Goal: Task Accomplishment & Management: Manage account settings

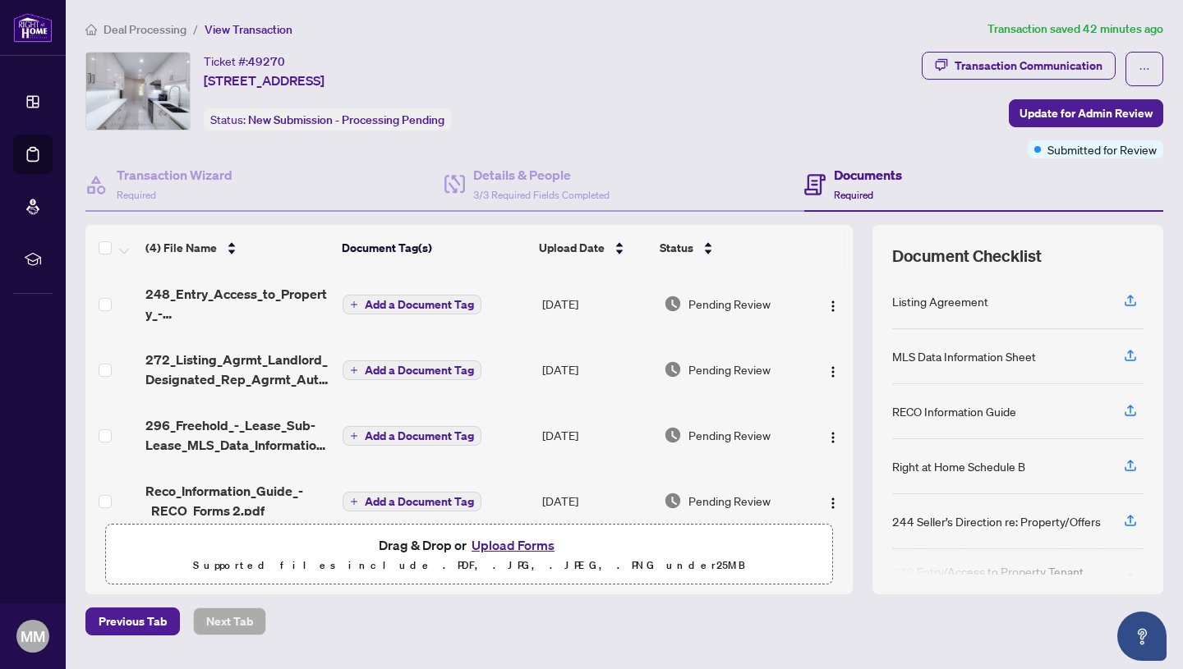
click at [143, 26] on span "Deal Processing" at bounding box center [144, 29] width 83 height 15
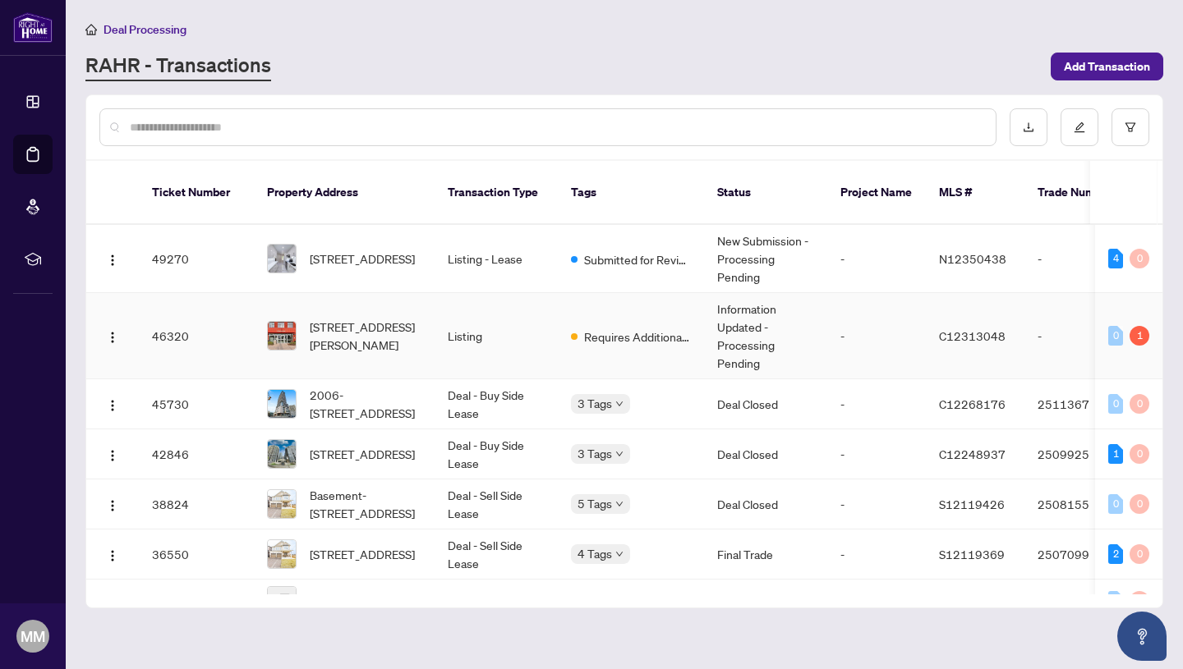
click at [515, 324] on td "Listing" at bounding box center [495, 336] width 123 height 86
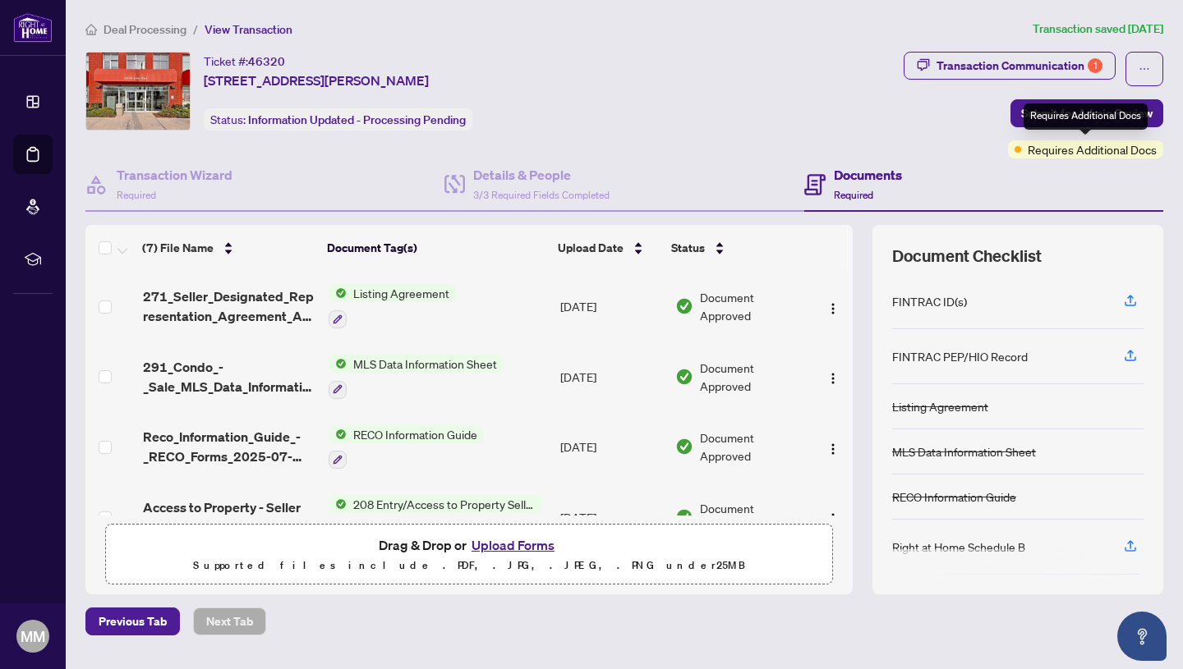
click at [1096, 145] on span "Requires Additional Docs" at bounding box center [1091, 149] width 129 height 18
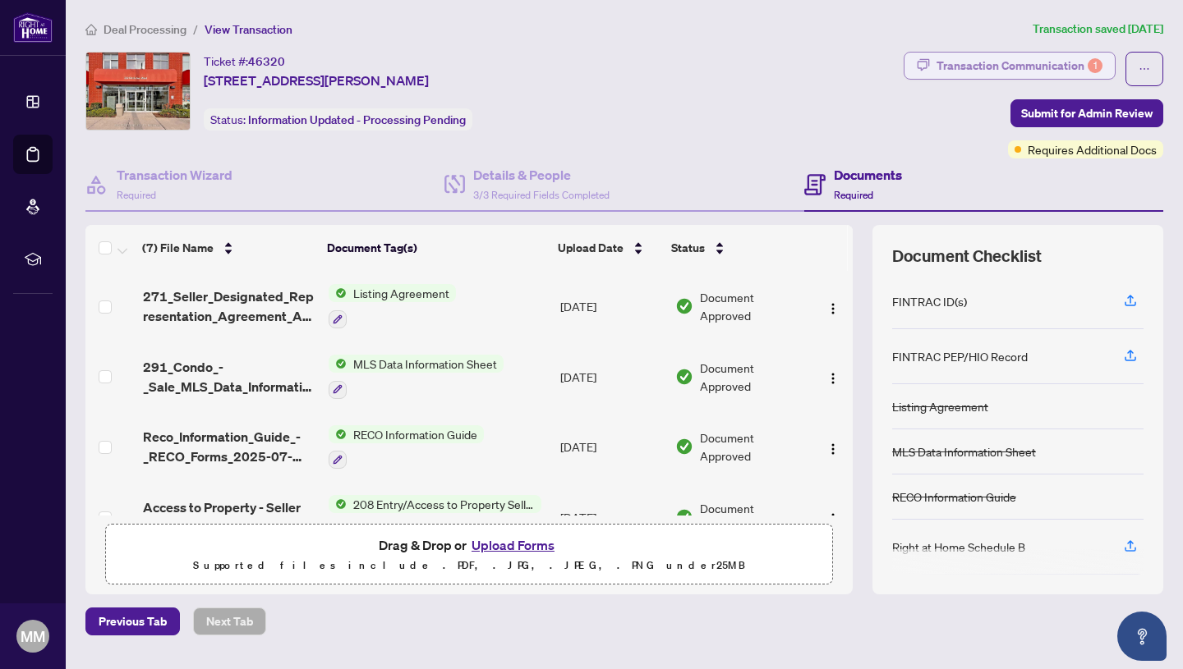
click at [999, 62] on div "Transaction Communication 1" at bounding box center [1019, 66] width 166 height 26
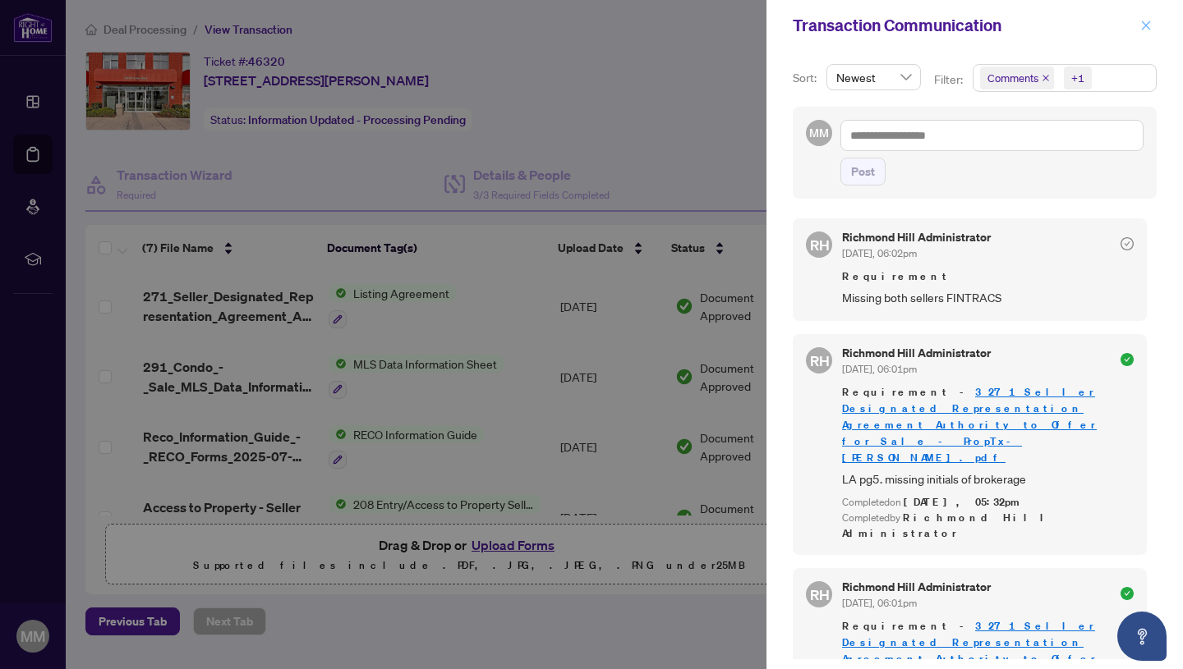
click at [1146, 26] on icon "close" at bounding box center [1146, 25] width 9 height 9
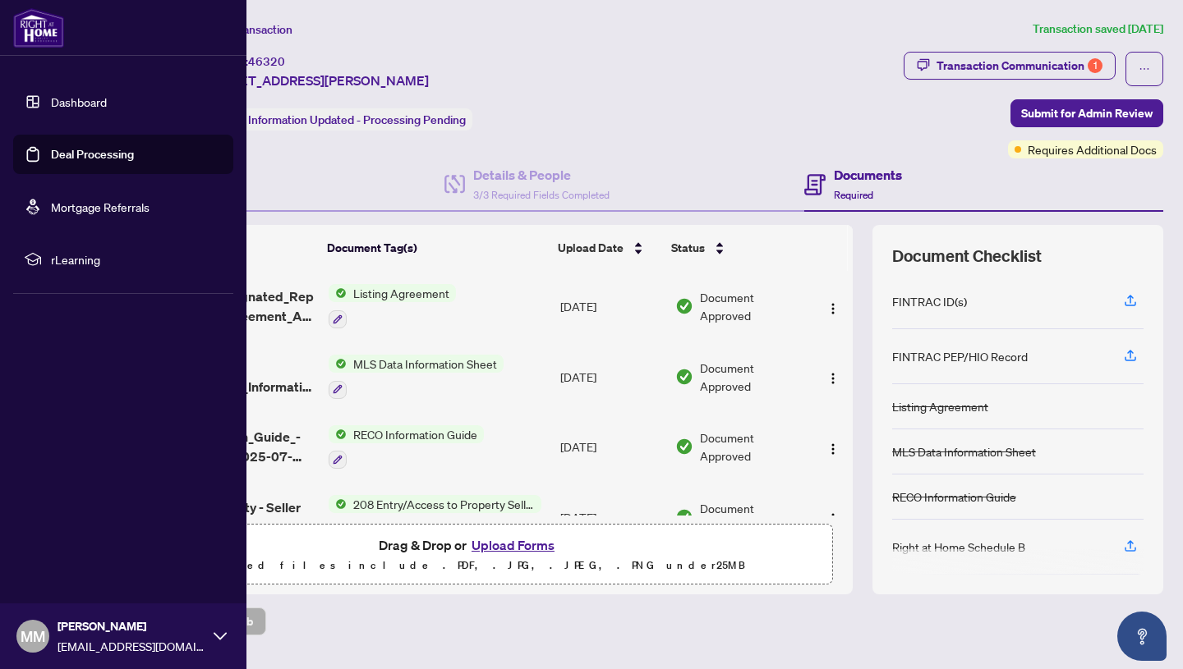
click at [70, 103] on link "Dashboard" at bounding box center [79, 101] width 56 height 15
